Goal: Transaction & Acquisition: Book appointment/travel/reservation

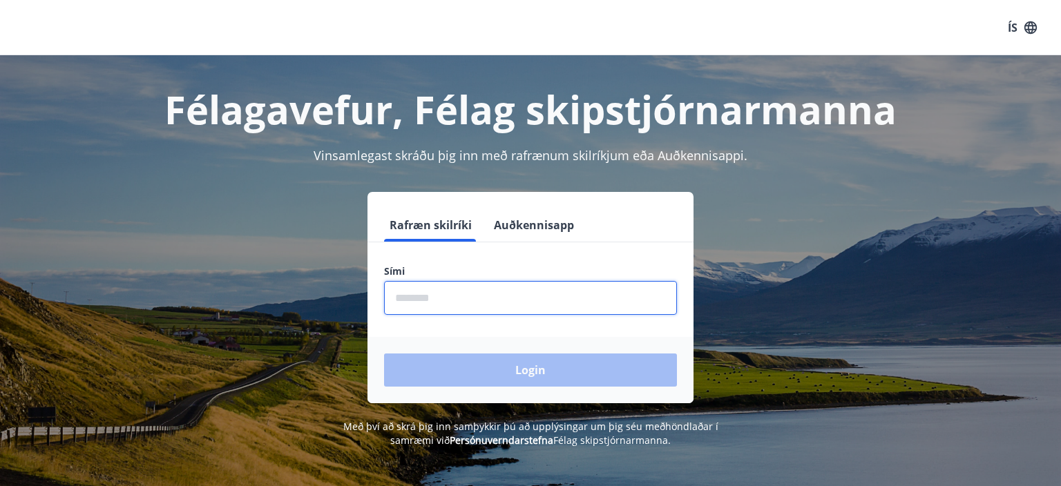
click at [493, 306] on input "phone" at bounding box center [530, 298] width 293 height 34
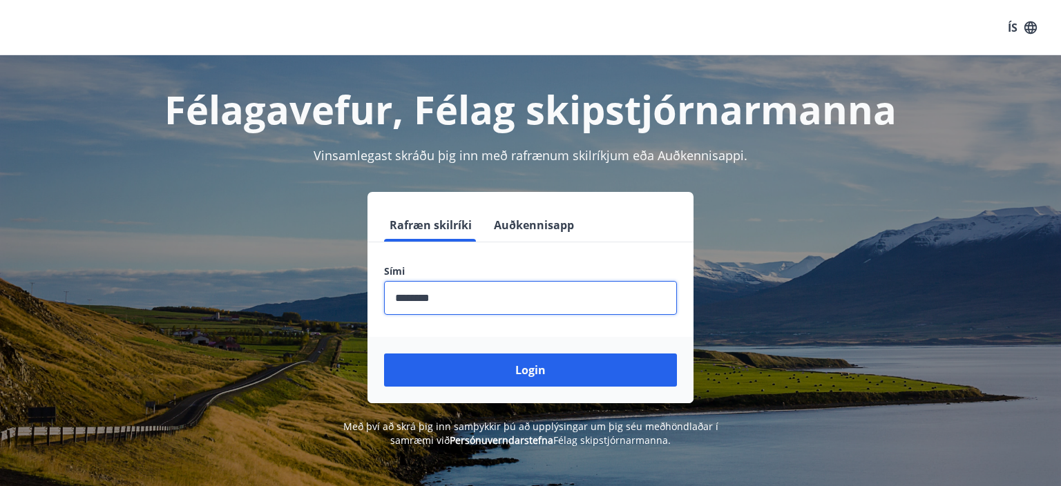
type input "********"
click at [384, 354] on button "Login" at bounding box center [530, 370] width 293 height 33
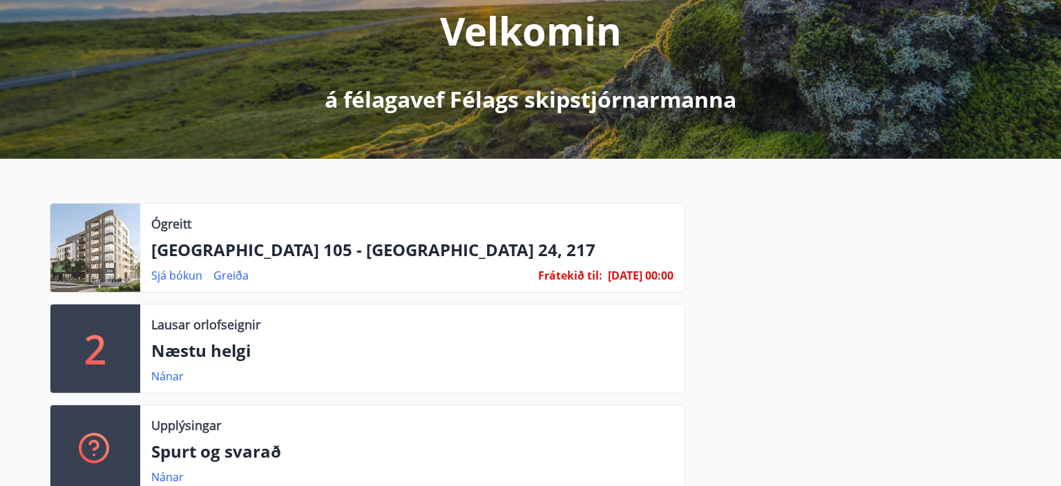
scroll to position [187, 0]
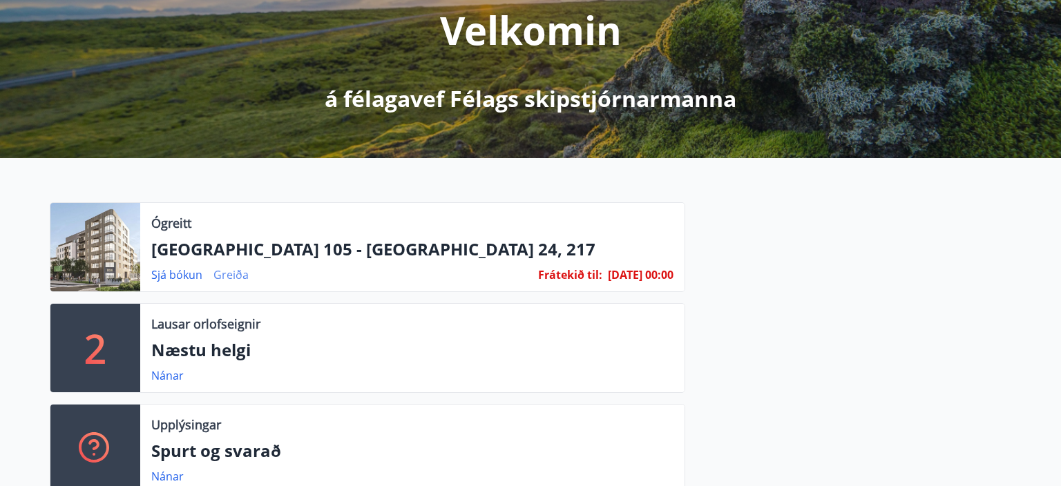
click at [224, 278] on link "Greiða" at bounding box center [230, 274] width 35 height 15
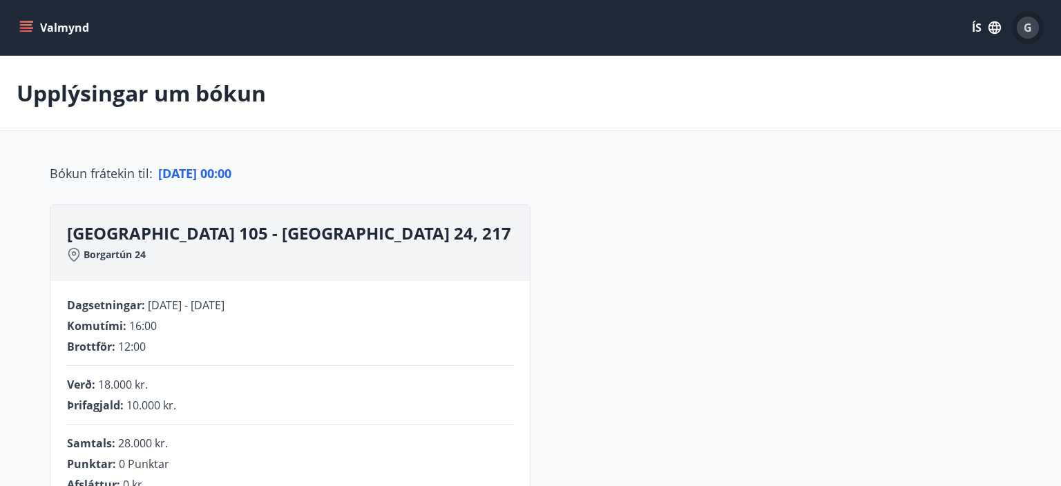
click at [1029, 29] on span "G" at bounding box center [1028, 27] width 8 height 15
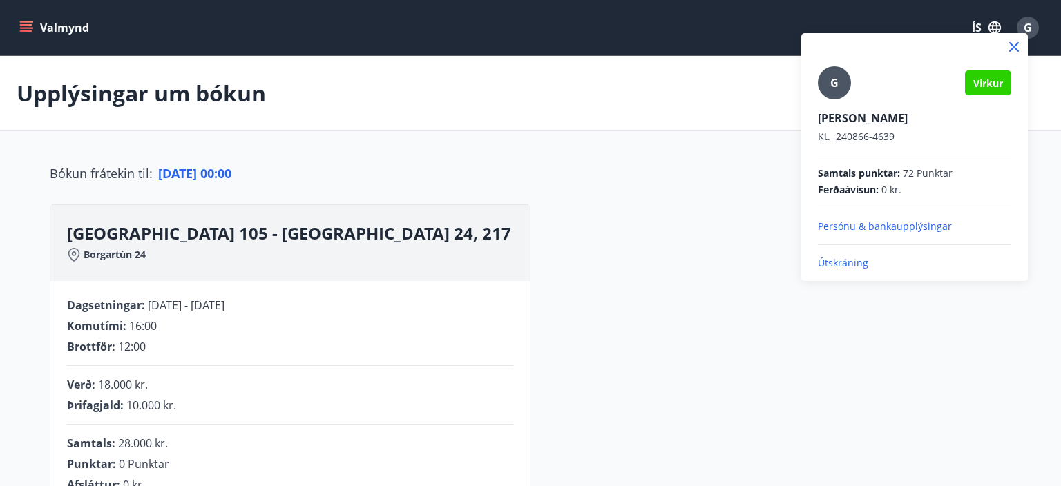
click at [849, 260] on p "Útskráning" at bounding box center [914, 263] width 193 height 14
